Goal: Task Accomplishment & Management: Use online tool/utility

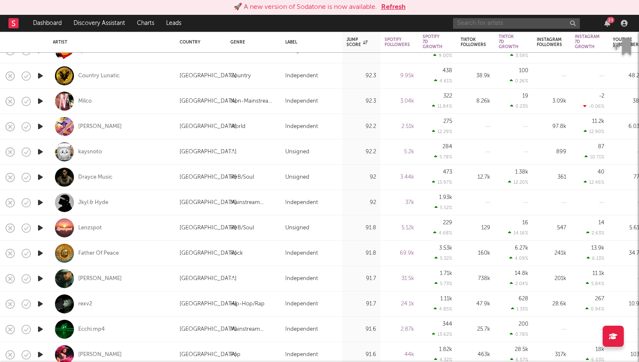
click at [474, 26] on input "text" at bounding box center [516, 23] width 127 height 11
click at [501, 24] on input "destin laurel" at bounding box center [516, 23] width 127 height 11
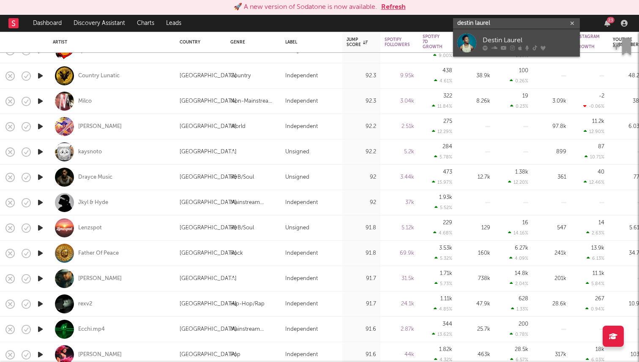
type input "destin laurel"
click at [499, 35] on div "Destin Laurel" at bounding box center [529, 40] width 93 height 10
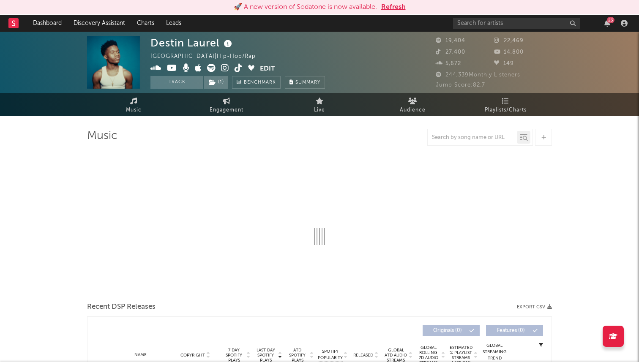
select select "6m"
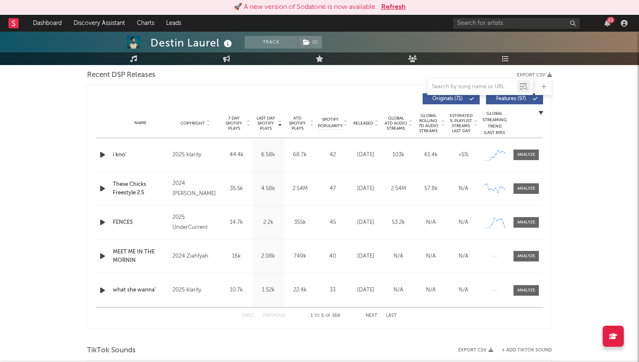
scroll to position [296, 0]
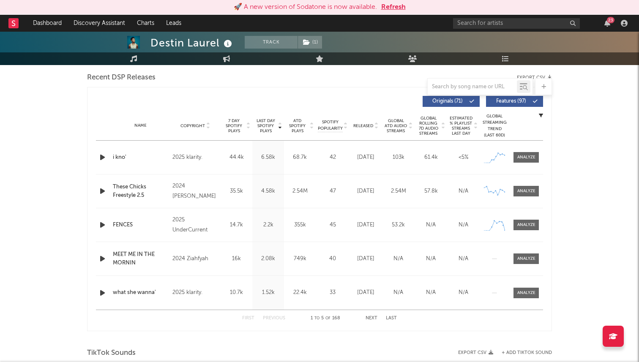
click at [325, 96] on div "Originals ( 71 ) Features ( 97 )" at bounding box center [432, 101] width 224 height 11
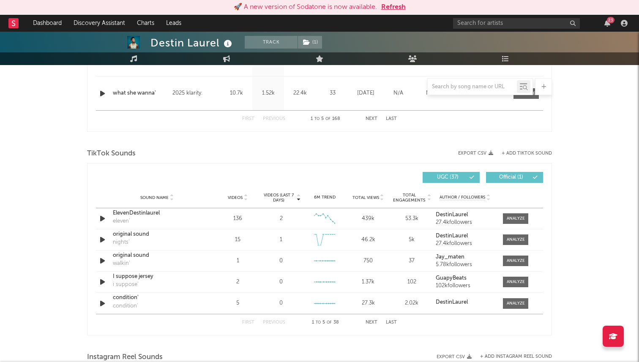
scroll to position [490, 0]
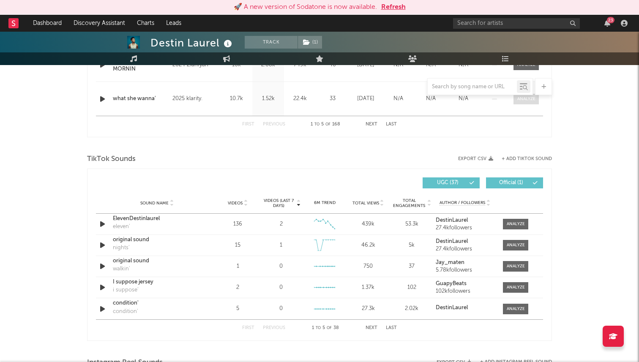
click at [530, 102] on span at bounding box center [526, 99] width 25 height 11
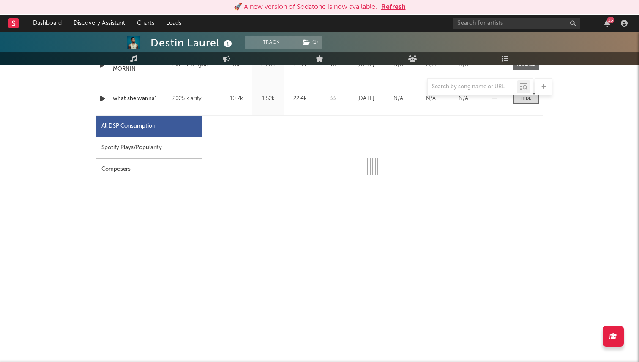
select select "1w"
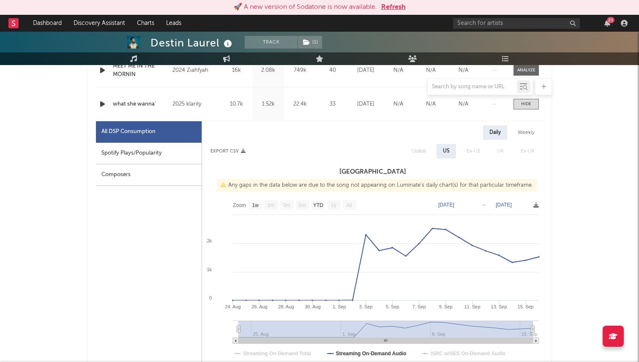
scroll to position [480, 0]
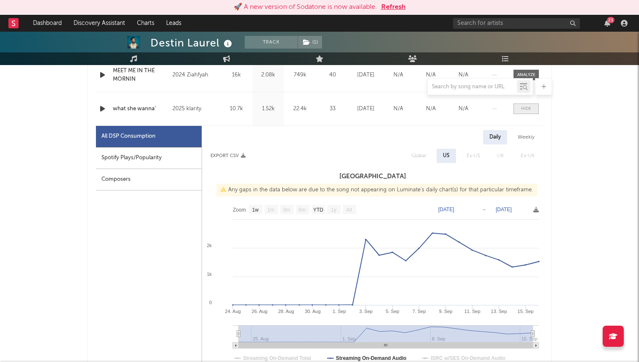
click at [529, 108] on div at bounding box center [526, 109] width 10 height 6
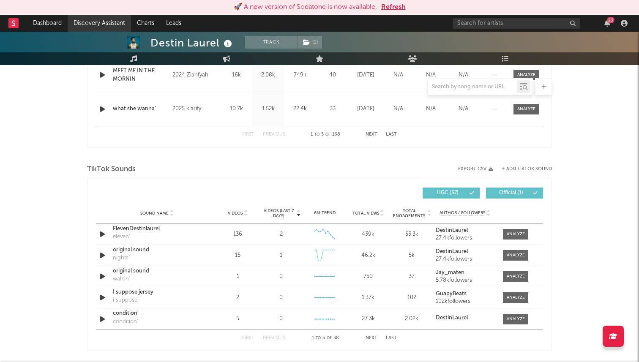
click at [107, 21] on link "Discovery Assistant" at bounding box center [99, 23] width 63 height 17
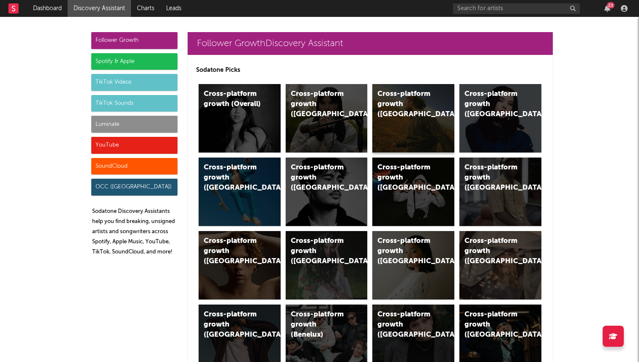
click at [398, 128] on div "Cross-platform growth (US)" at bounding box center [413, 118] width 82 height 68
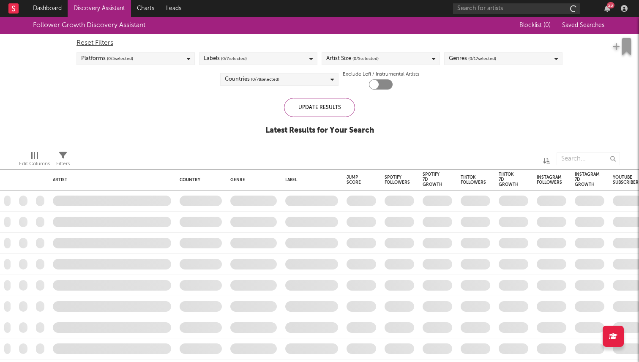
checkbox input "true"
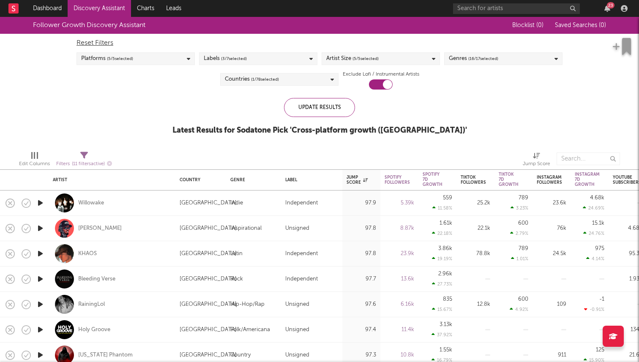
click at [502, 58] on div "Genres ( 16 / 17 selected)" at bounding box center [503, 58] width 118 height 13
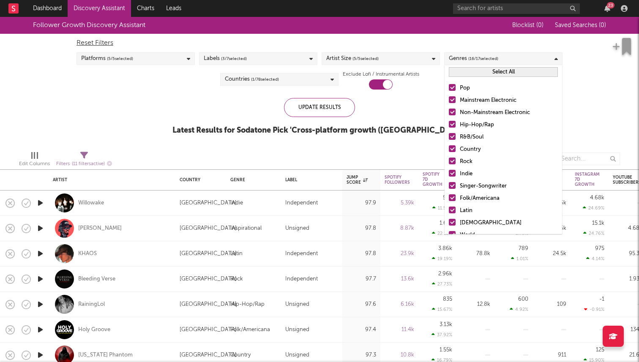
click at [454, 85] on div at bounding box center [452, 87] width 7 height 7
click at [449, 85] on input "Pop" at bounding box center [449, 88] width 0 height 10
click at [452, 88] on div at bounding box center [452, 87] width 7 height 7
click at [449, 88] on input "Pop" at bounding box center [449, 88] width 0 height 10
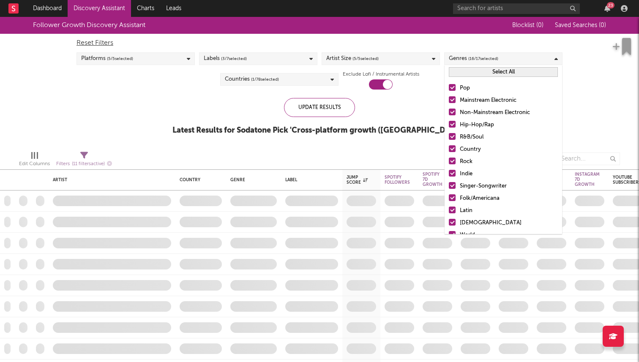
click at [453, 129] on label "Hip-Hop/Rap" at bounding box center [503, 125] width 109 height 10
click at [449, 129] on input "Hip-Hop/Rap" at bounding box center [449, 125] width 0 height 10
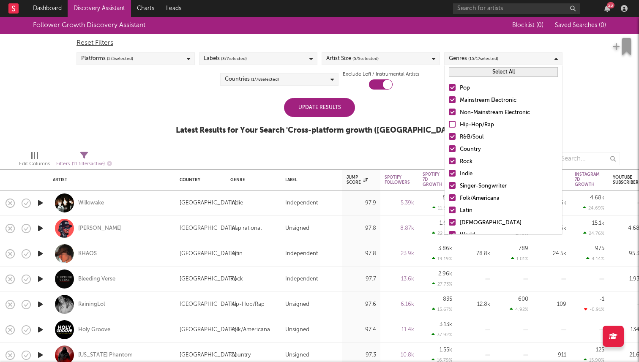
click at [455, 120] on label "Hip-Hop/Rap" at bounding box center [503, 125] width 109 height 10
click at [449, 120] on input "Hip-Hop/Rap" at bounding box center [449, 125] width 0 height 10
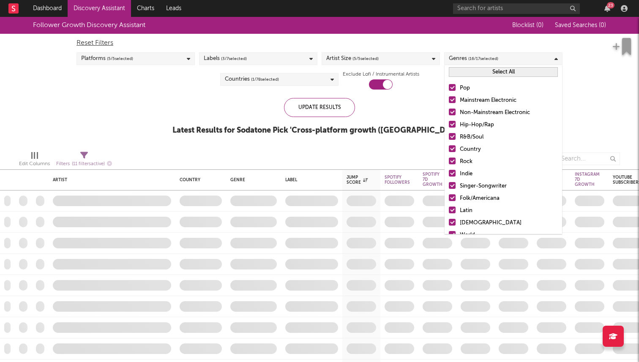
click at [455, 132] on label "R&B/Soul" at bounding box center [503, 137] width 109 height 10
click at [449, 132] on input "R&B/Soul" at bounding box center [449, 137] width 0 height 10
click at [450, 148] on div at bounding box center [452, 148] width 7 height 7
click at [449, 148] on input "Country" at bounding box center [449, 150] width 0 height 10
click at [450, 161] on div at bounding box center [452, 161] width 7 height 7
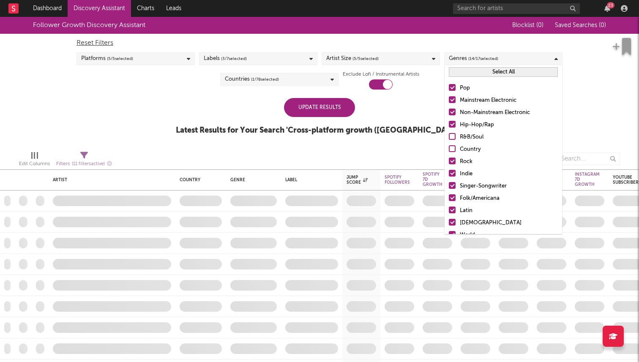
click at [449, 161] on input "Rock" at bounding box center [449, 162] width 0 height 10
click at [452, 173] on div at bounding box center [452, 173] width 7 height 7
click at [449, 173] on input "Indie" at bounding box center [449, 174] width 0 height 10
click at [452, 181] on label "Singer-Songwriter" at bounding box center [503, 186] width 109 height 10
click at [449, 181] on input "Singer-Songwriter" at bounding box center [449, 186] width 0 height 10
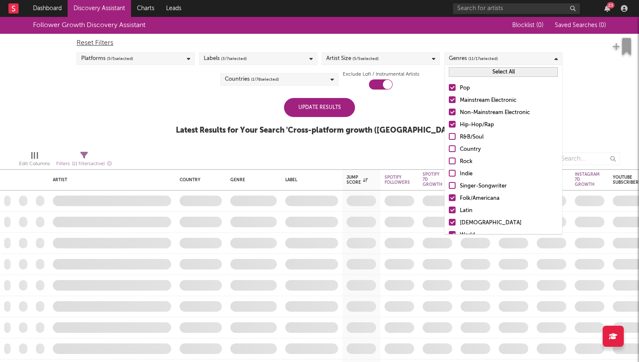
click at [452, 193] on div "Pop Mainstream Electronic Non-Mainstream Electronic Hip-Hop/Rap R&B/Soul Countr…" at bounding box center [504, 186] width 118 height 215
click at [452, 201] on label "Folk/Americana" at bounding box center [503, 199] width 109 height 10
click at [449, 201] on input "Folk/Americana" at bounding box center [449, 199] width 0 height 10
click at [452, 211] on div at bounding box center [452, 210] width 7 height 7
click at [449, 211] on input "Latin" at bounding box center [449, 211] width 0 height 10
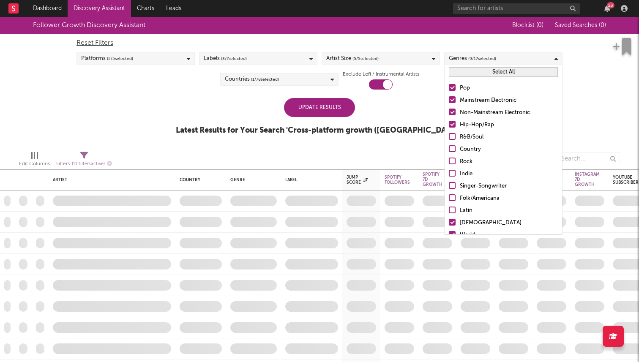
click at [452, 221] on div at bounding box center [452, 222] width 7 height 7
click at [449, 221] on input "African" at bounding box center [449, 223] width 0 height 10
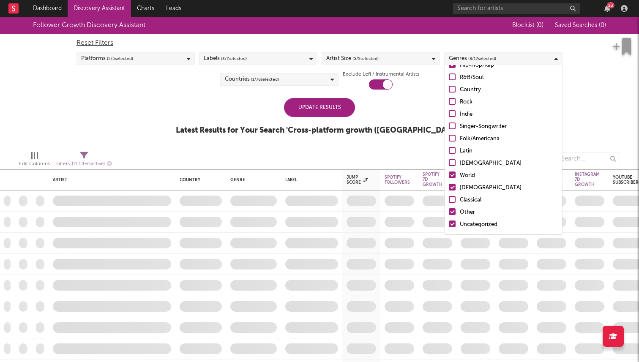
click at [449, 174] on div at bounding box center [452, 175] width 7 height 7
click at [449, 174] on input "World" at bounding box center [449, 176] width 0 height 10
click at [450, 188] on div at bounding box center [452, 187] width 7 height 7
click at [449, 188] on input "Christian" at bounding box center [449, 188] width 0 height 10
click at [451, 213] on div at bounding box center [452, 211] width 7 height 7
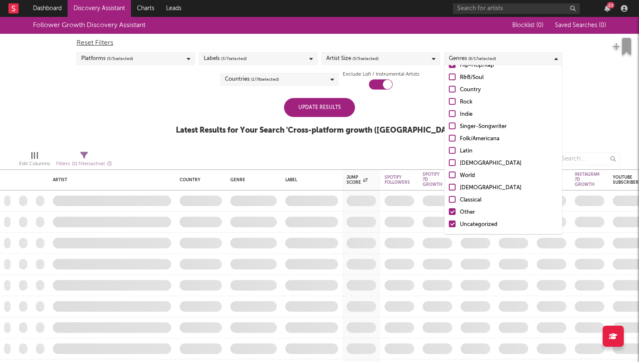
click at [449, 213] on input "Other" at bounding box center [449, 213] width 0 height 10
click at [451, 224] on div at bounding box center [452, 224] width 7 height 7
click at [449, 224] on input "Uncategorized" at bounding box center [449, 225] width 0 height 10
click at [596, 112] on div "Follower Growth Discovery Assistant Blocklist ( 0 ) Saved Searches ( 0 ) Reset …" at bounding box center [319, 80] width 639 height 127
